Goal: Information Seeking & Learning: Learn about a topic

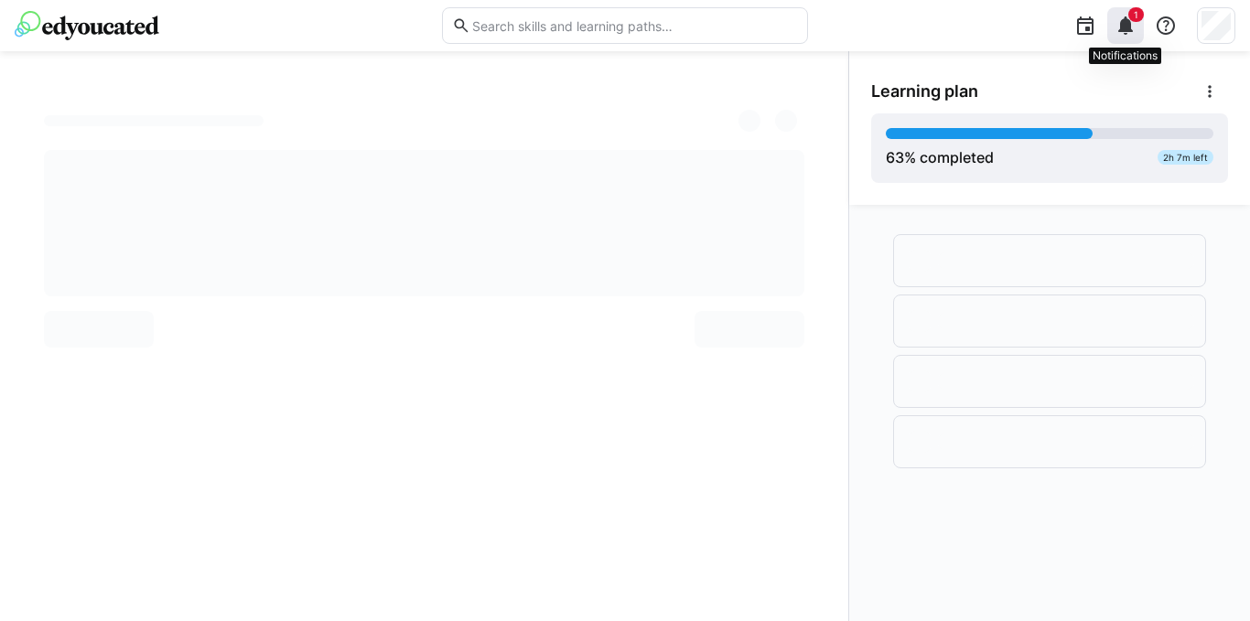
click at [1135, 16] on span "1" at bounding box center [1136, 14] width 5 height 11
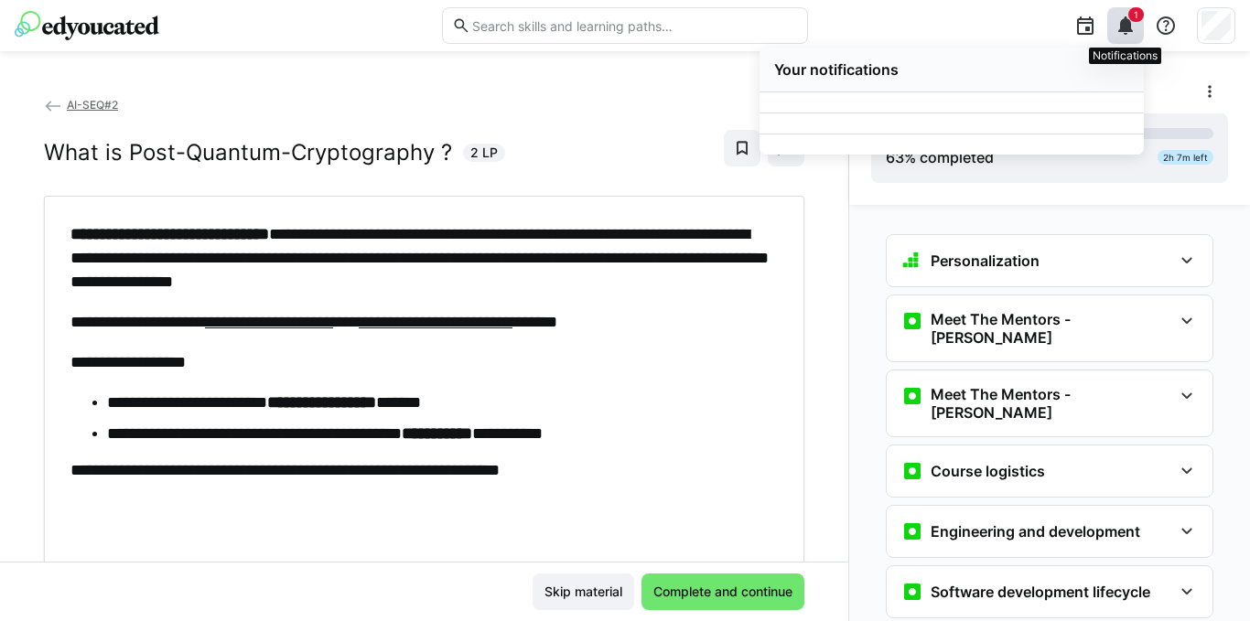
scroll to position [3020, 0]
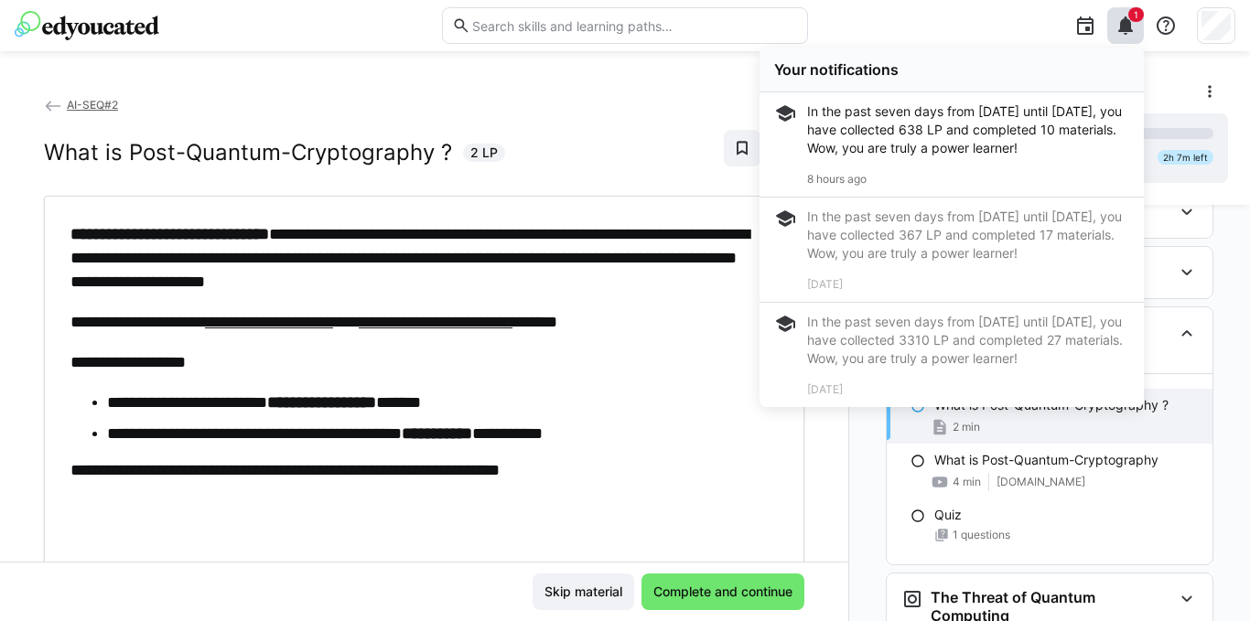
click at [662, 406] on li "**********" at bounding box center [433, 403] width 652 height 24
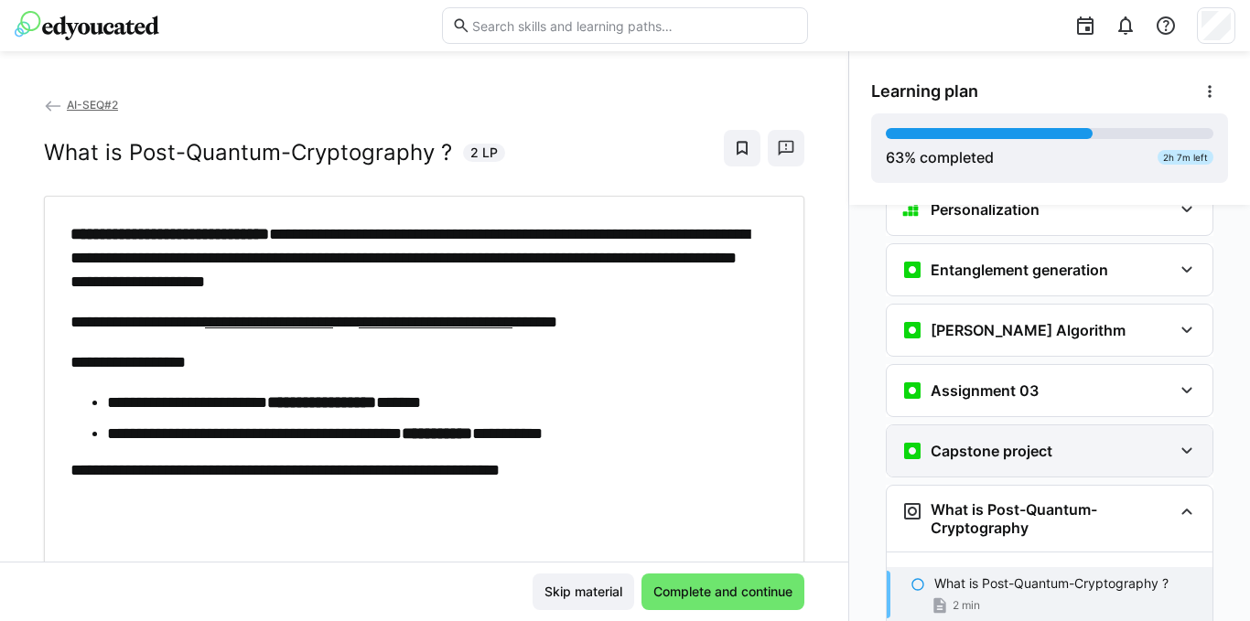
scroll to position [2837, 0]
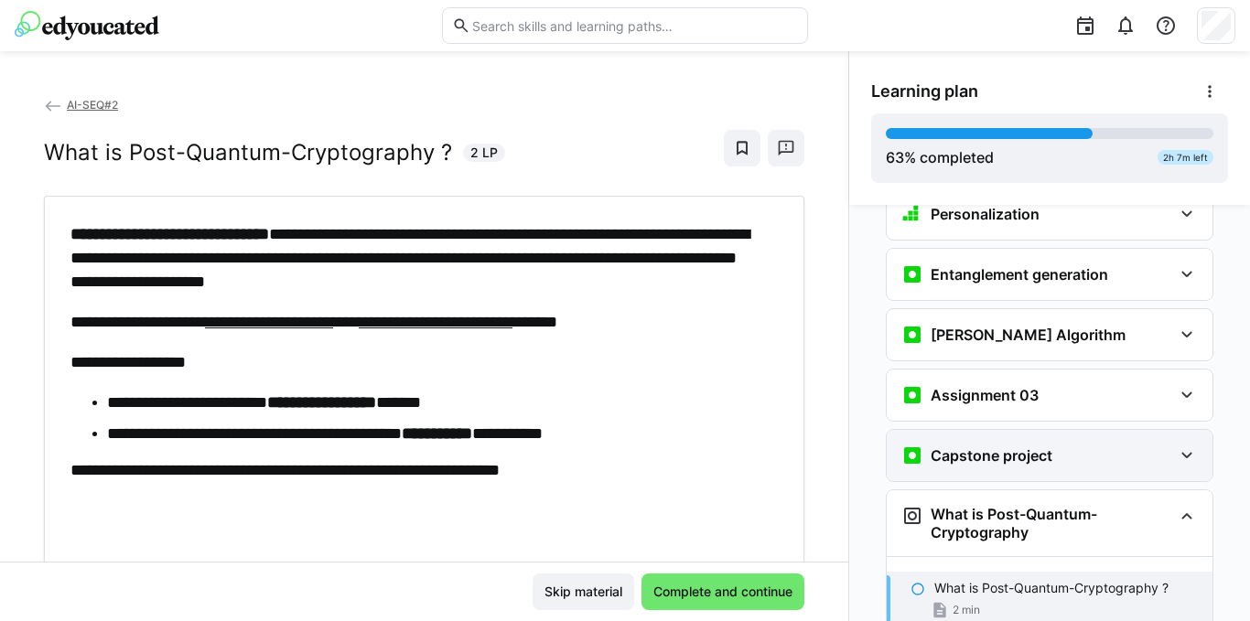
click at [1079, 437] on div "Capstone project" at bounding box center [1050, 455] width 326 height 51
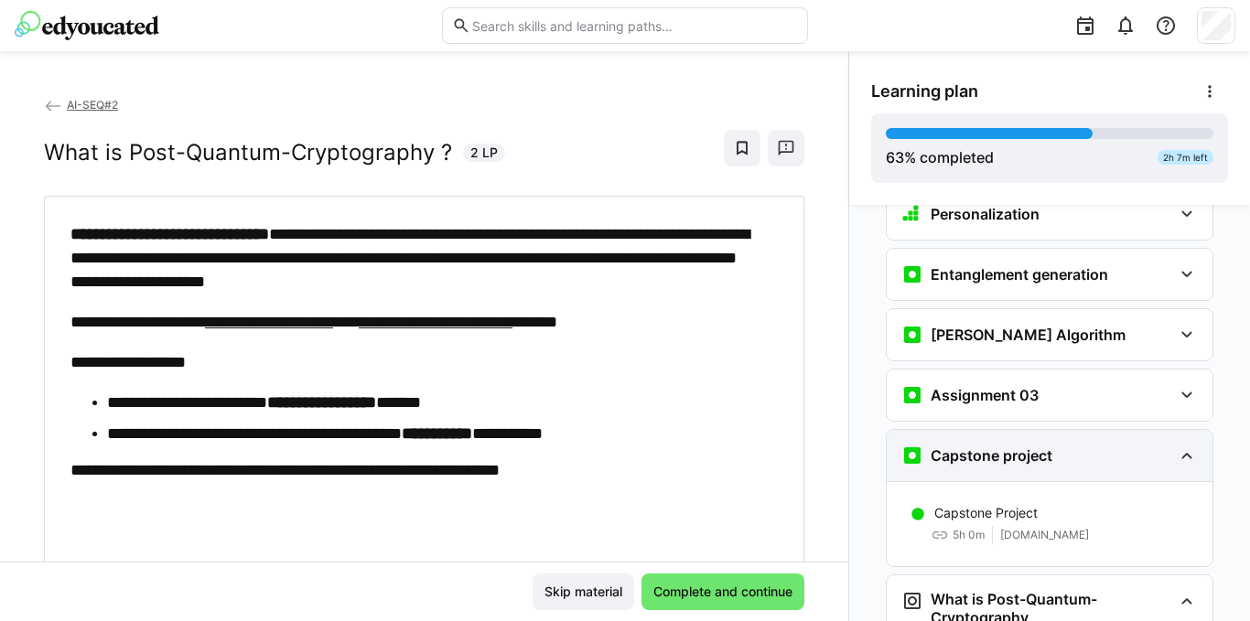
click at [1177, 445] on eds-icon at bounding box center [1187, 456] width 22 height 22
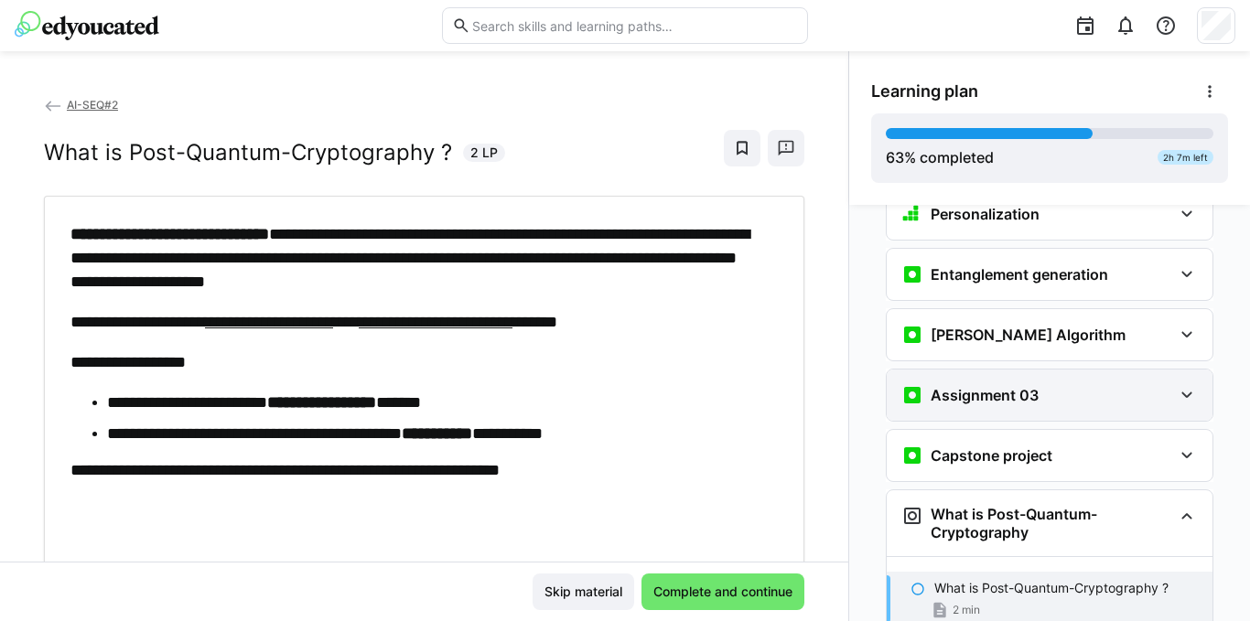
click at [1176, 384] on eds-icon at bounding box center [1187, 395] width 22 height 22
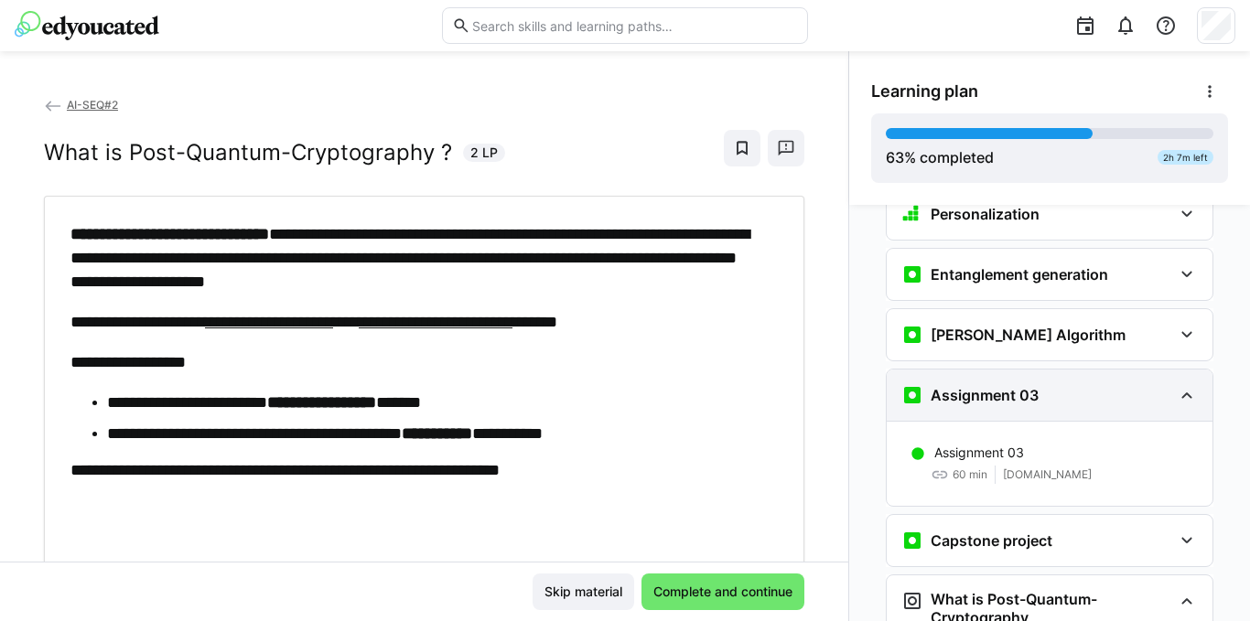
click at [1176, 384] on eds-icon at bounding box center [1187, 395] width 22 height 22
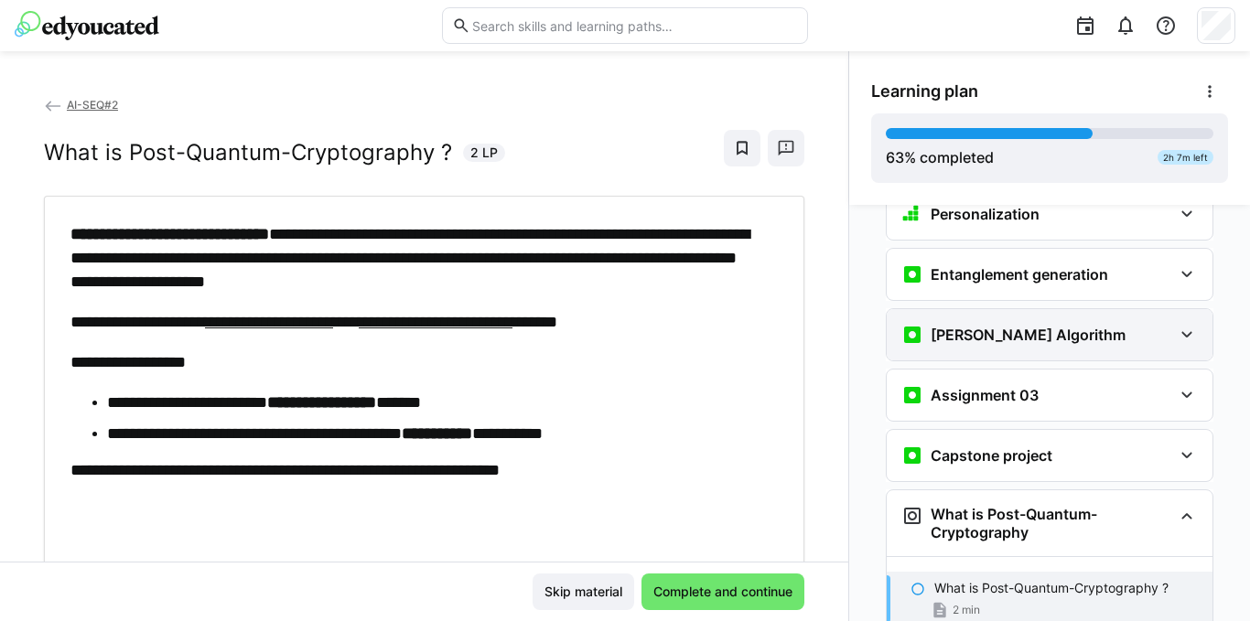
click at [1174, 309] on div "[PERSON_NAME] Algorithm" at bounding box center [1050, 334] width 326 height 51
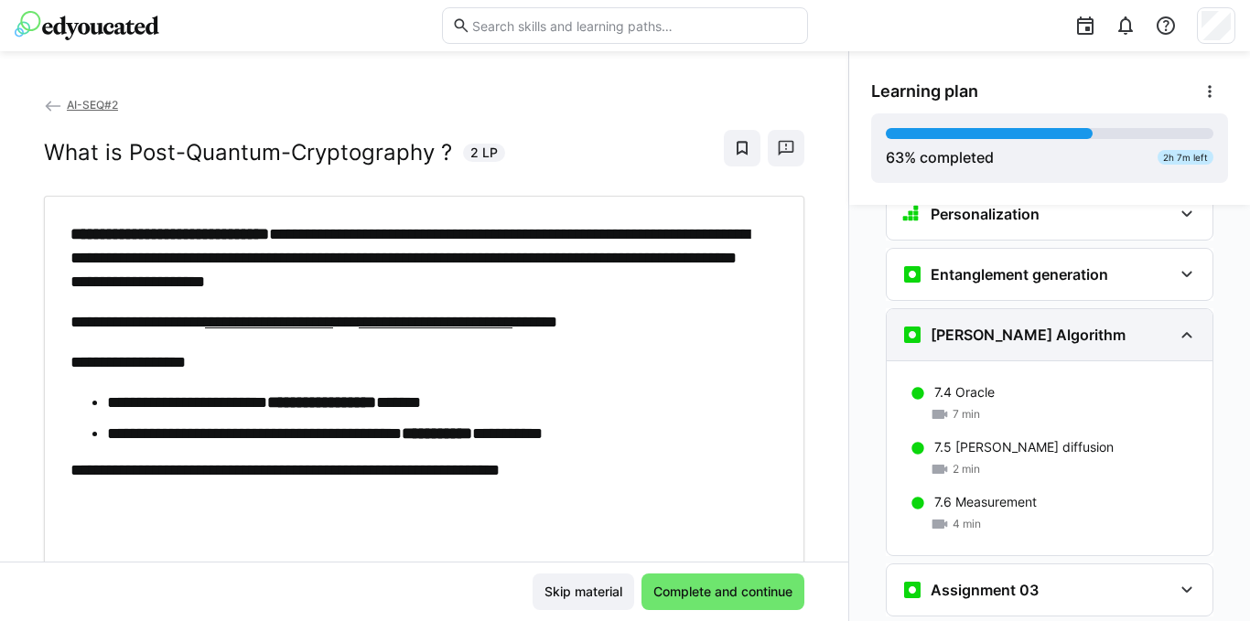
click at [1161, 324] on div "[PERSON_NAME] Algorithm" at bounding box center [1036, 335] width 271 height 22
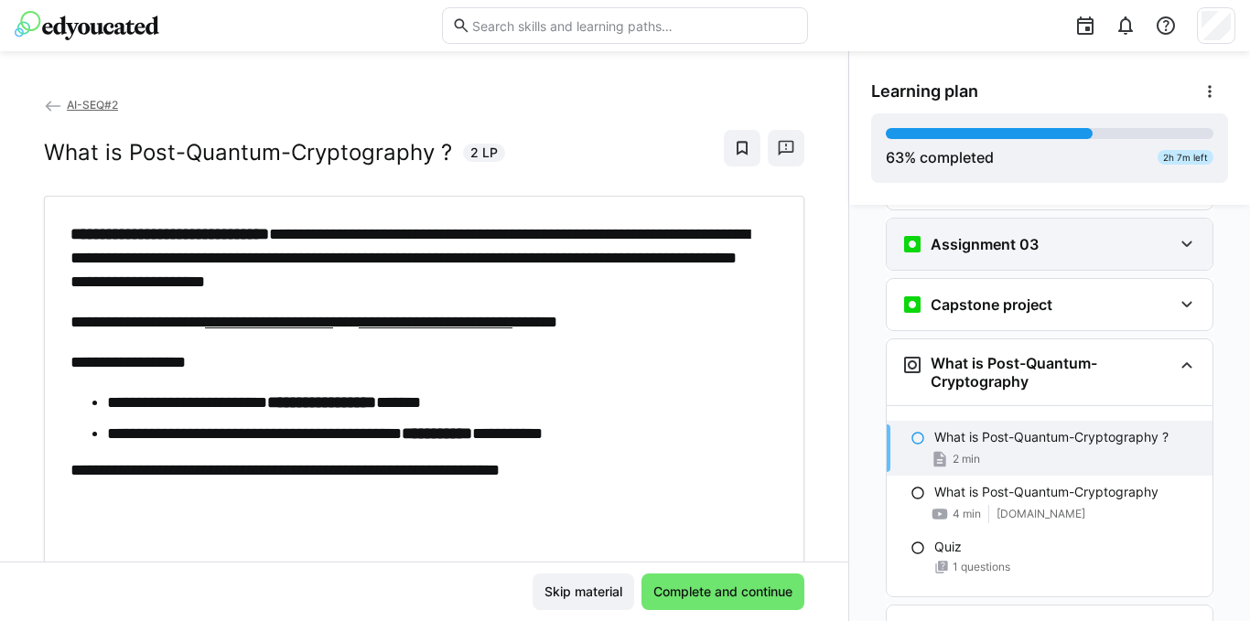
scroll to position [3020, 0]
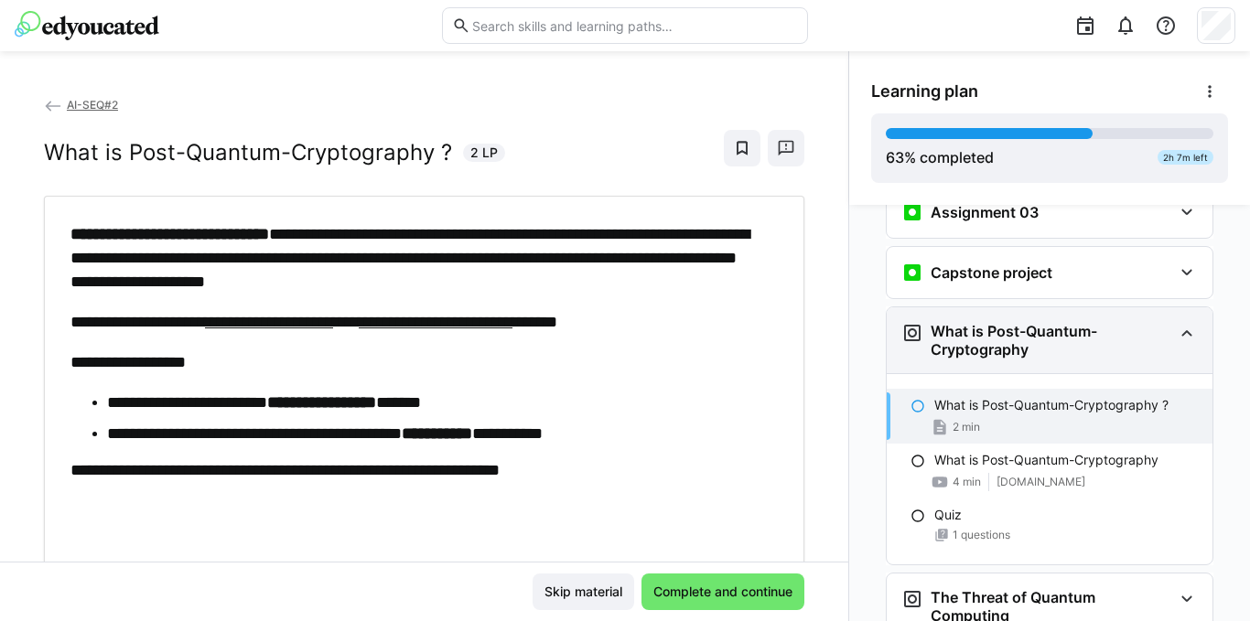
click at [1057, 322] on h3 "What is Post-Quantum-Cryptography" at bounding box center [1052, 340] width 242 height 37
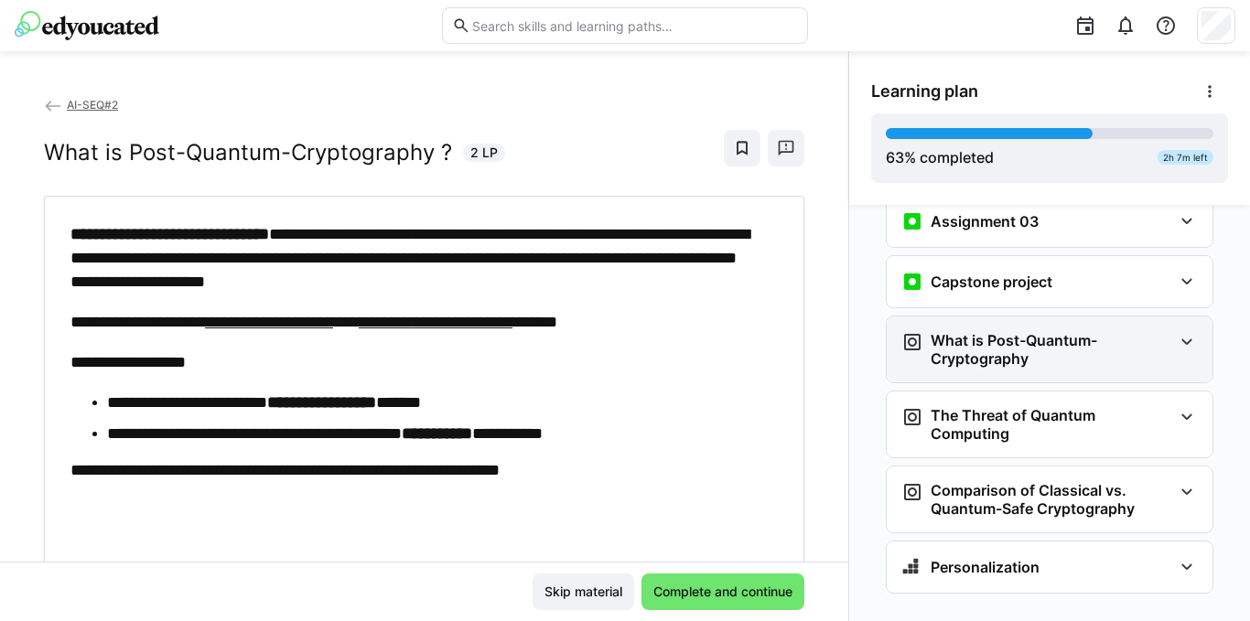
click at [1057, 331] on h3 "What is Post-Quantum-Cryptography" at bounding box center [1052, 349] width 242 height 37
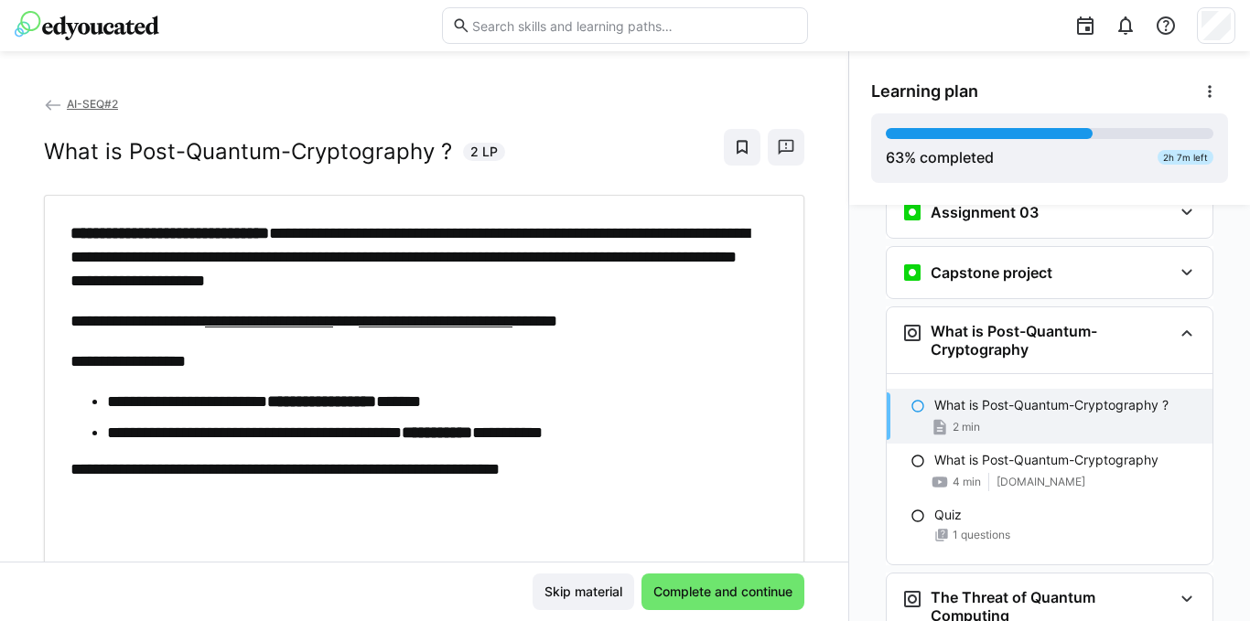
scroll to position [0, 0]
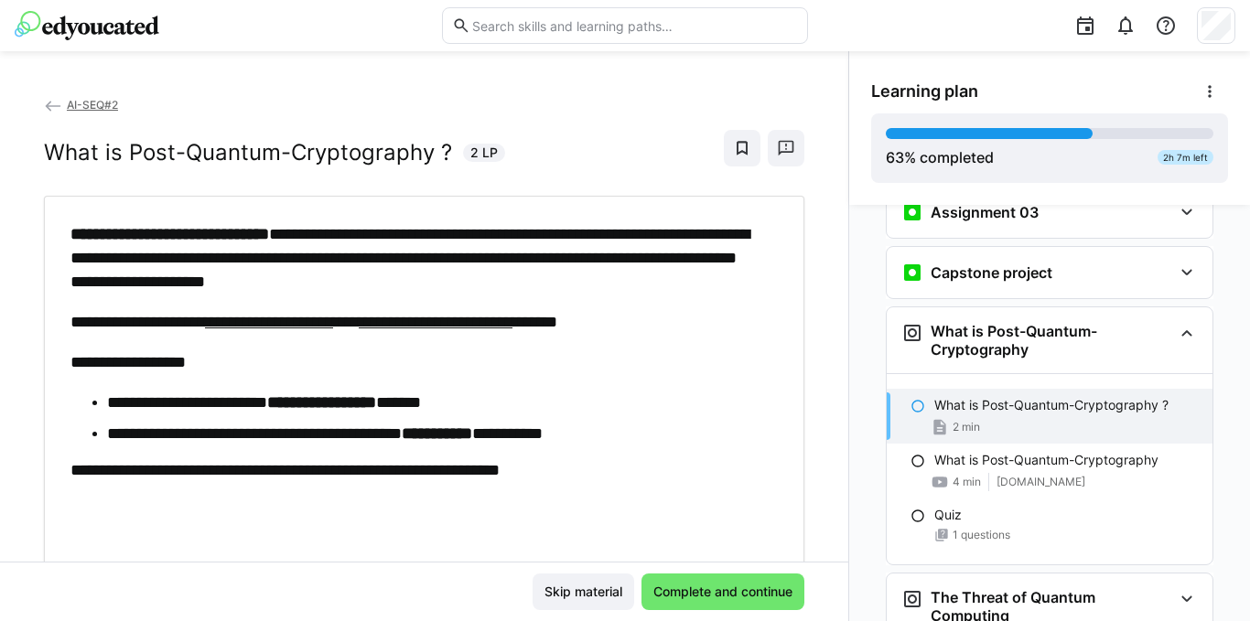
click at [970, 396] on p "What is Post-Quantum-Cryptography ?" at bounding box center [1051, 405] width 234 height 18
click at [685, 587] on span "Complete and continue" at bounding box center [723, 592] width 145 height 18
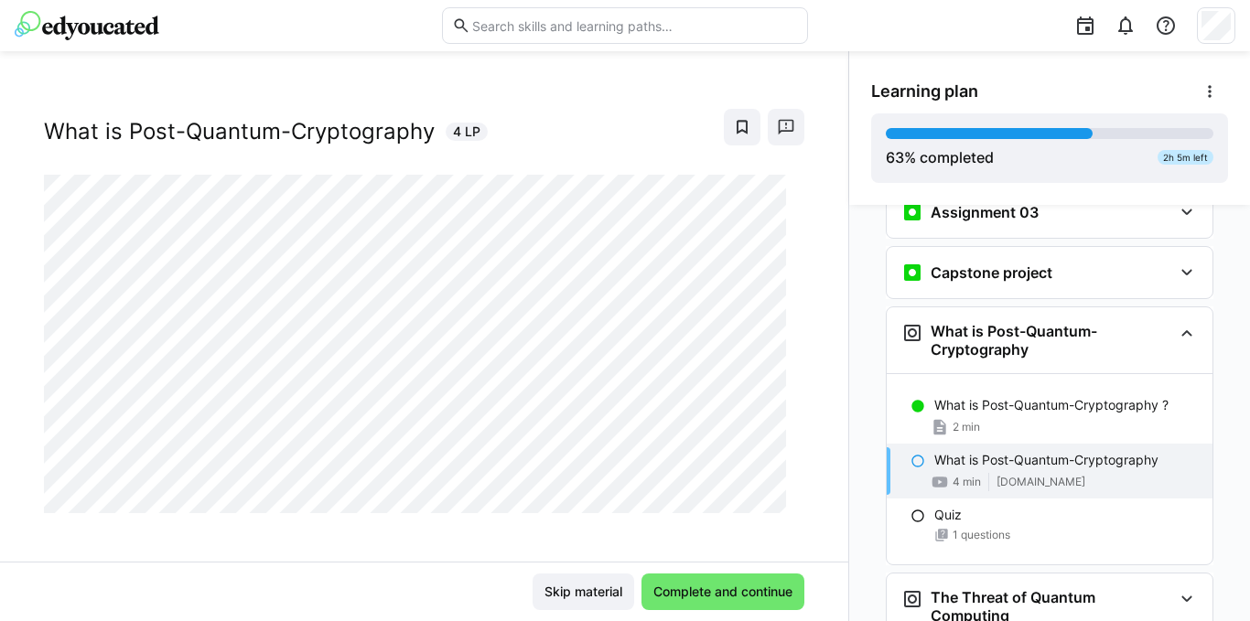
scroll to position [31, 0]
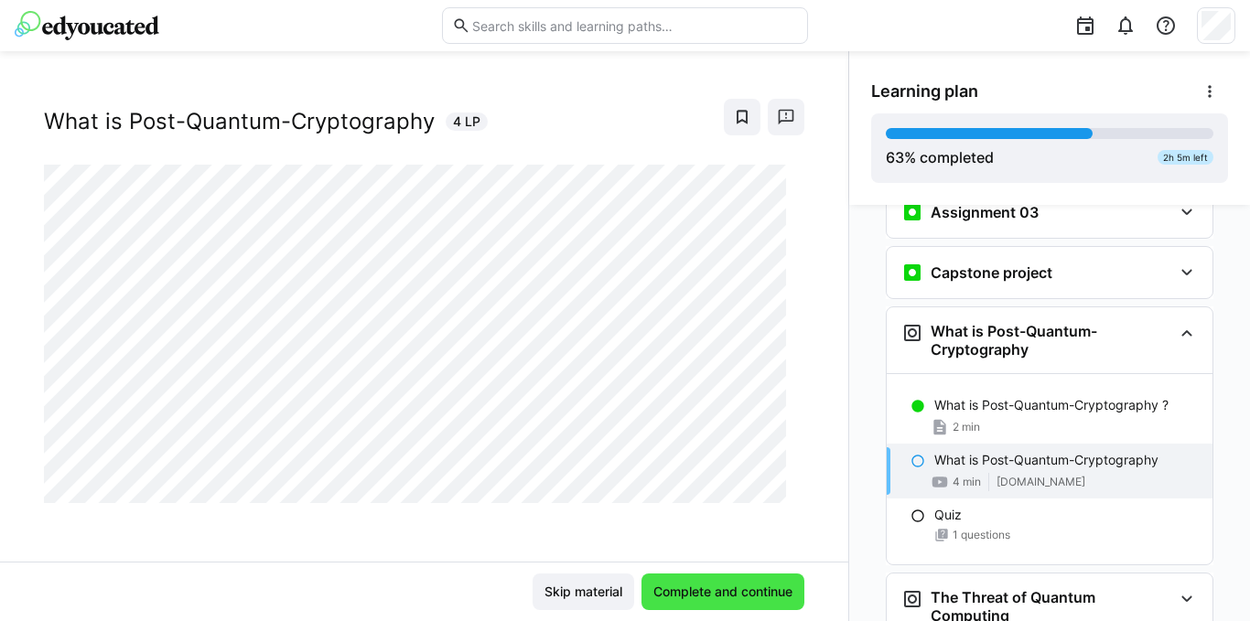
click at [722, 589] on span "Complete and continue" at bounding box center [723, 592] width 145 height 18
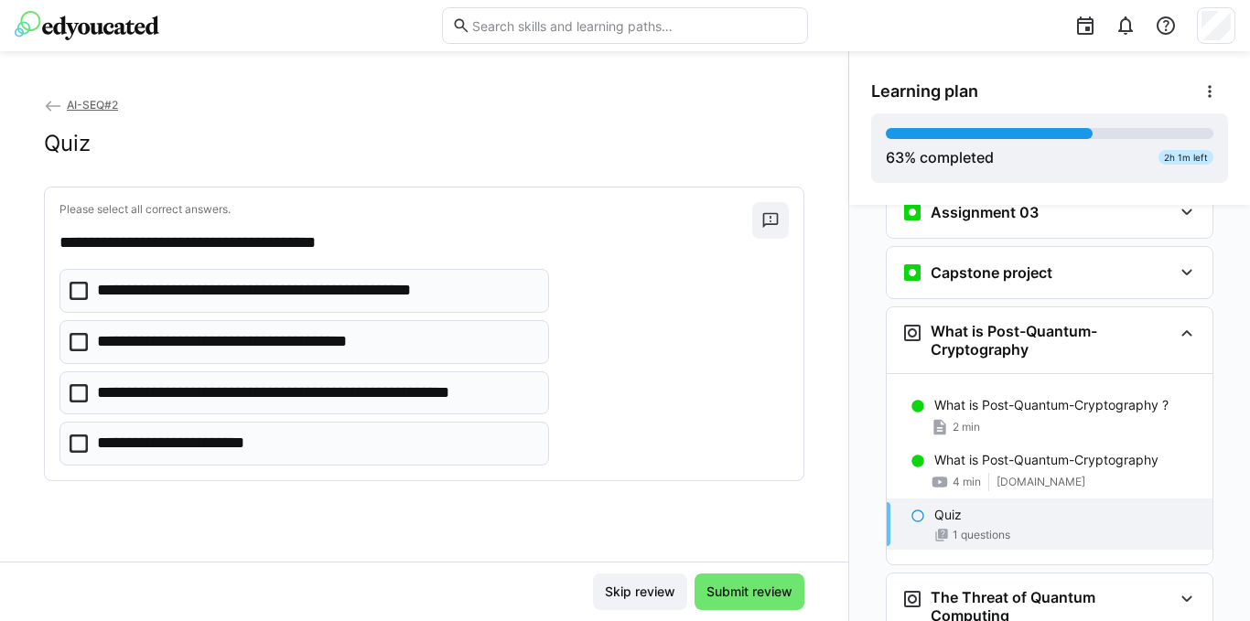
click at [655, 315] on div "**********" at bounding box center [423, 367] width 729 height 197
click at [475, 511] on div "**********" at bounding box center [424, 328] width 848 height 467
click at [77, 386] on icon at bounding box center [79, 393] width 18 height 18
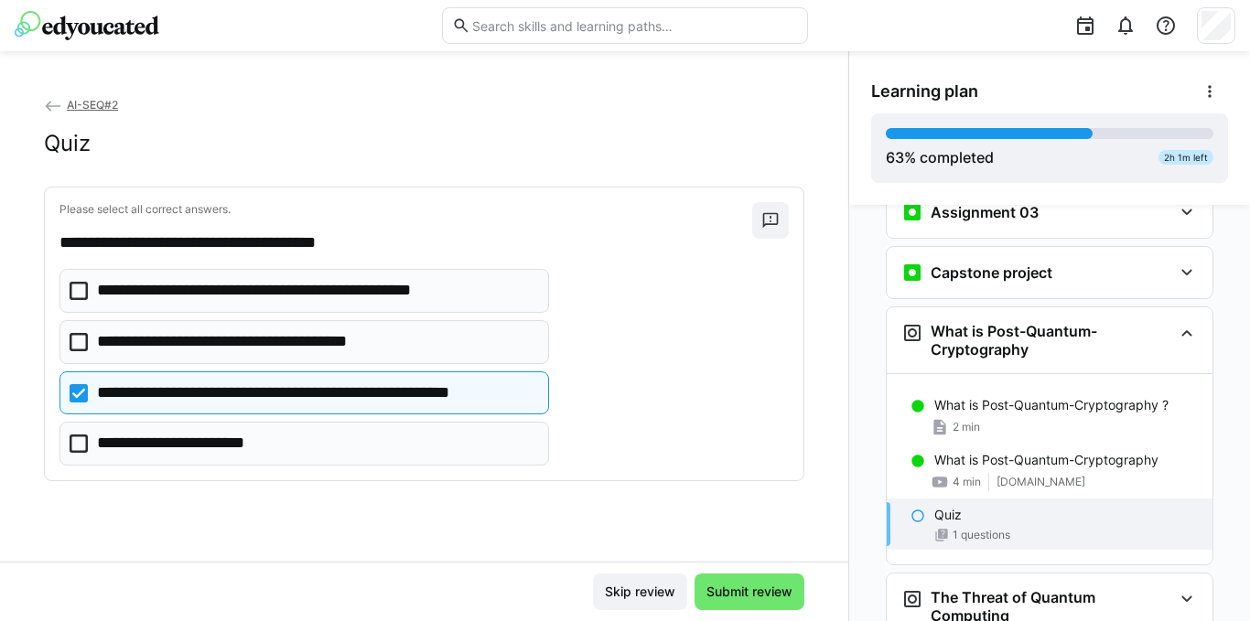
click at [86, 289] on icon at bounding box center [79, 291] width 18 height 18
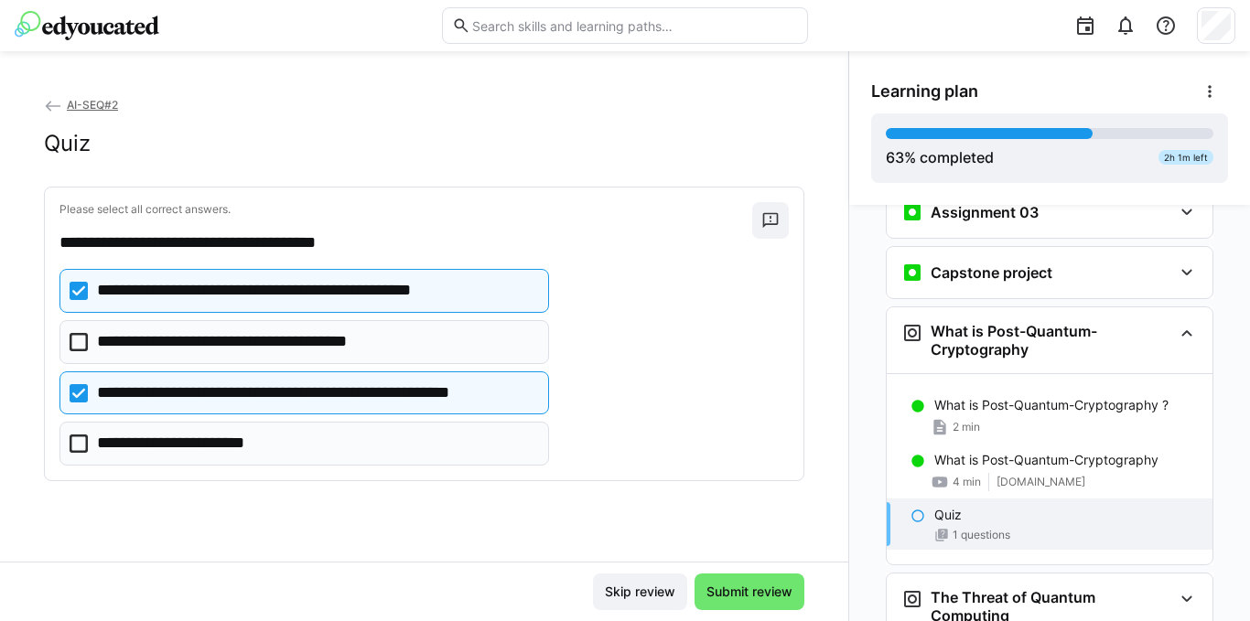
click at [79, 286] on icon at bounding box center [79, 291] width 18 height 18
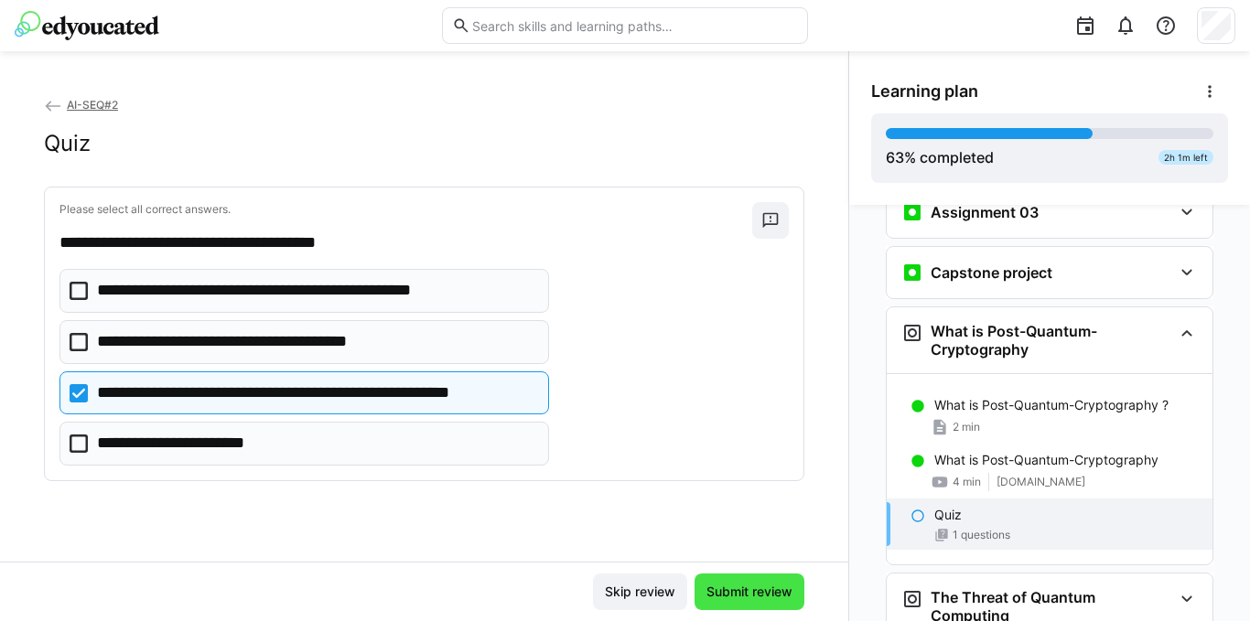
click at [732, 598] on span "Submit review" at bounding box center [749, 592] width 91 height 18
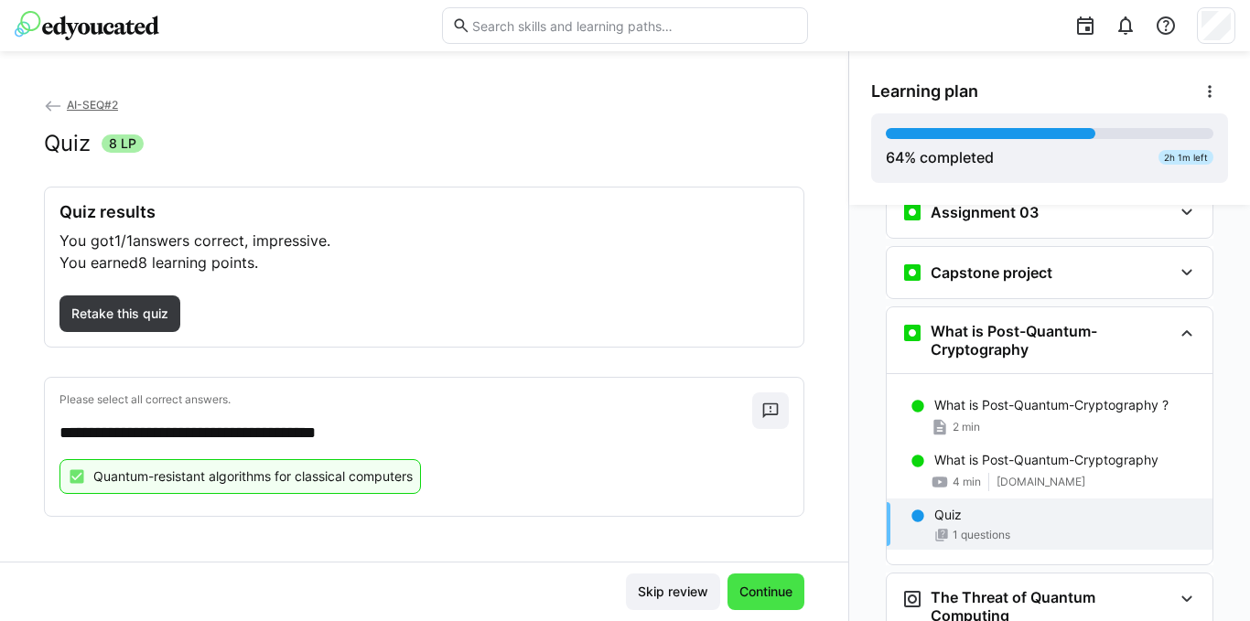
click at [762, 579] on span "Continue" at bounding box center [765, 592] width 77 height 37
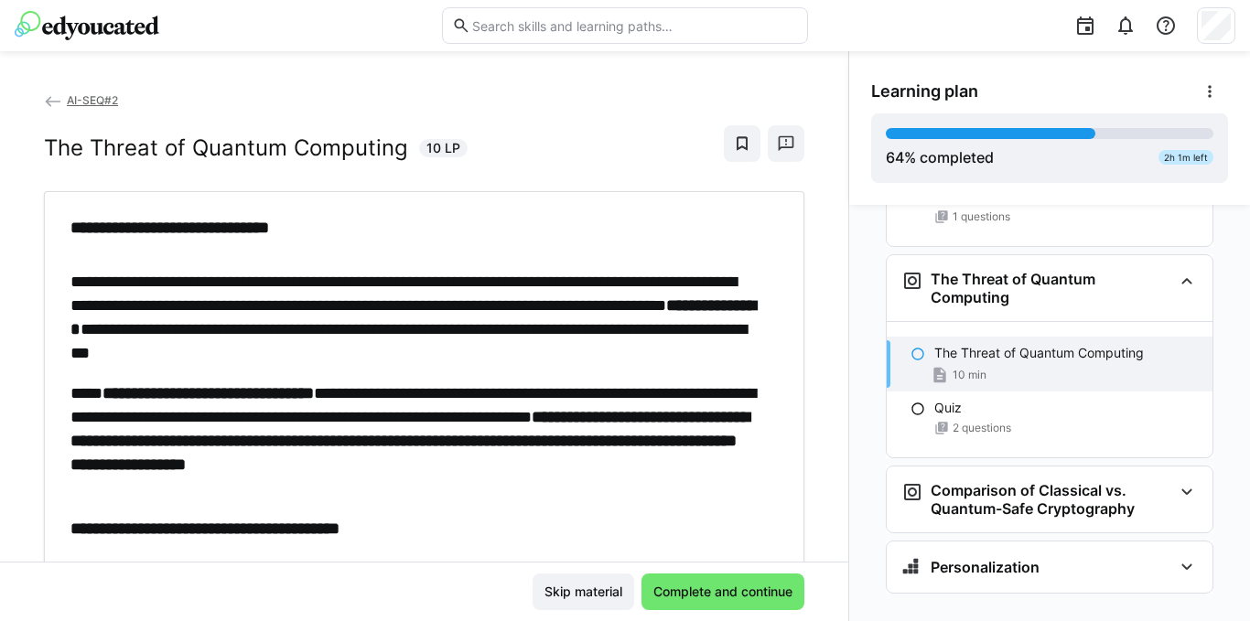
scroll to position [0, 0]
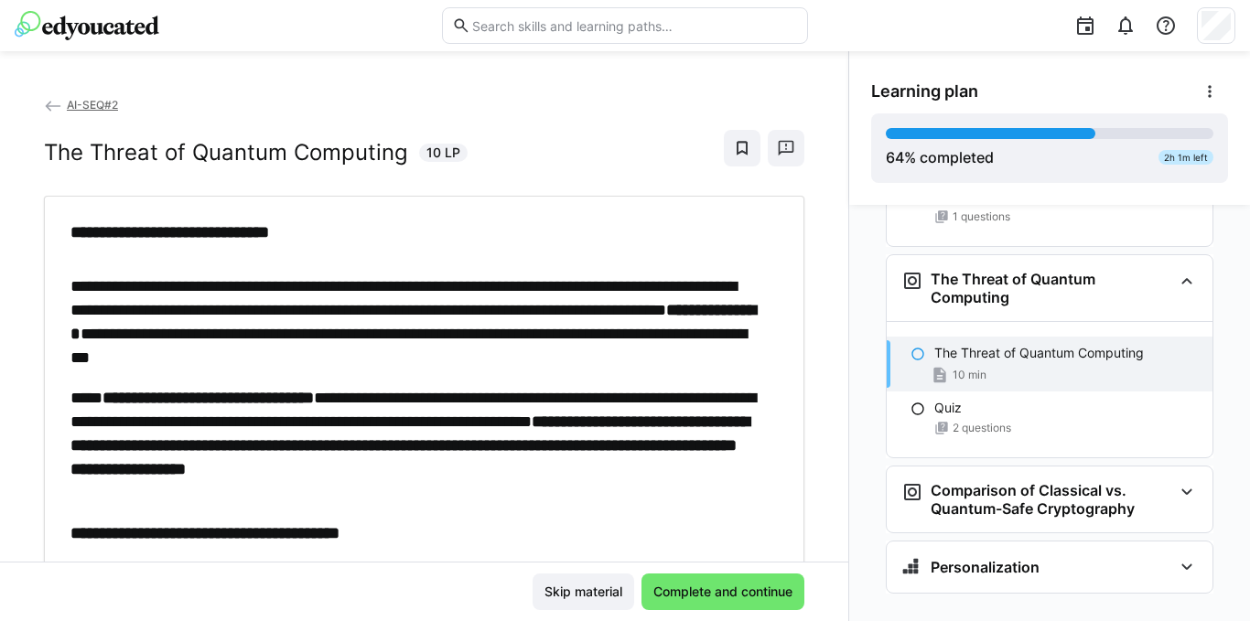
drag, startPoint x: 449, startPoint y: 406, endPoint x: 483, endPoint y: 459, distance: 62.9
click at [447, 407] on p "**********" at bounding box center [414, 445] width 689 height 119
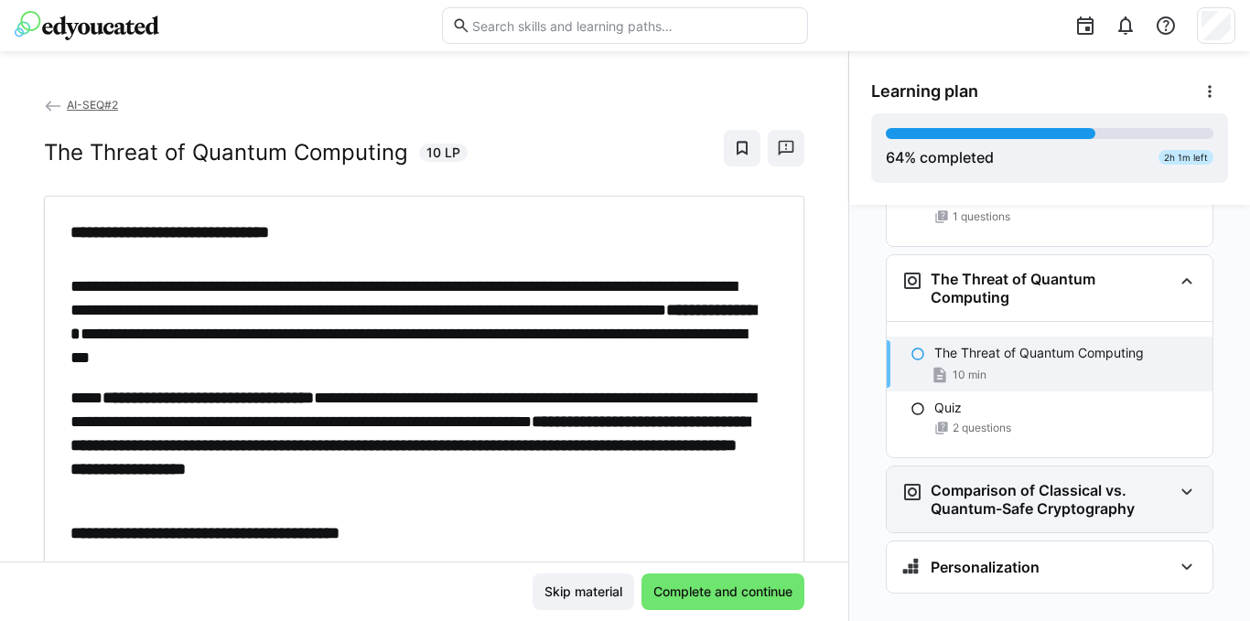
click at [1178, 481] on eds-icon at bounding box center [1187, 492] width 22 height 22
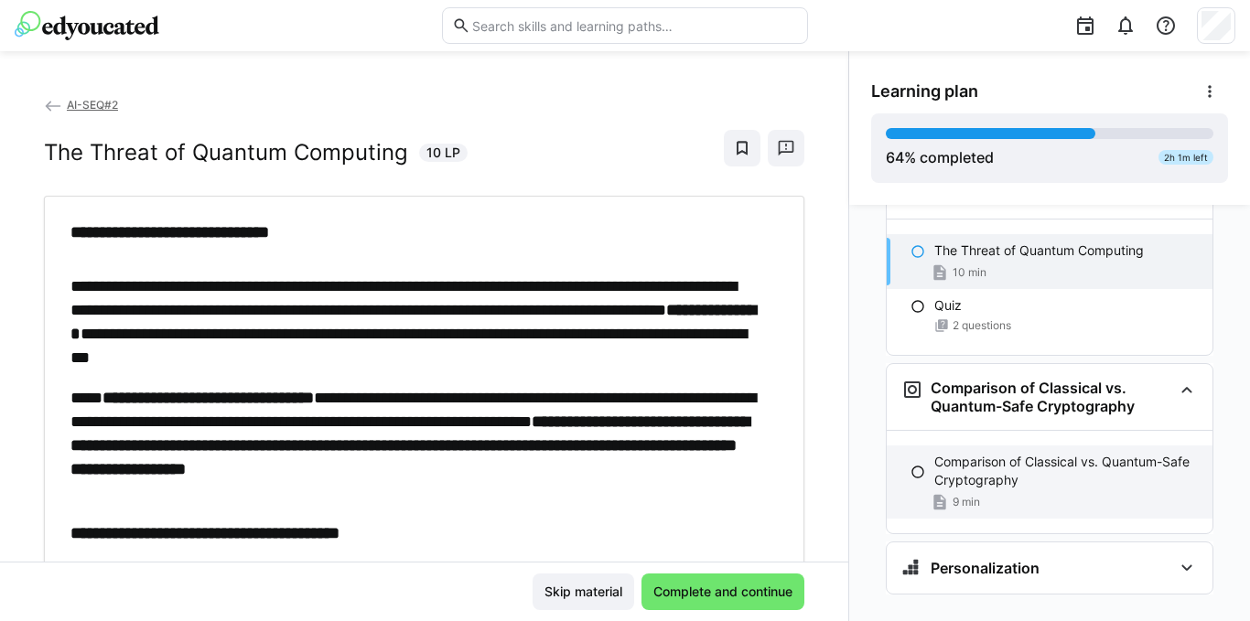
scroll to position [3442, 0]
